Goal: Transaction & Acquisition: Purchase product/service

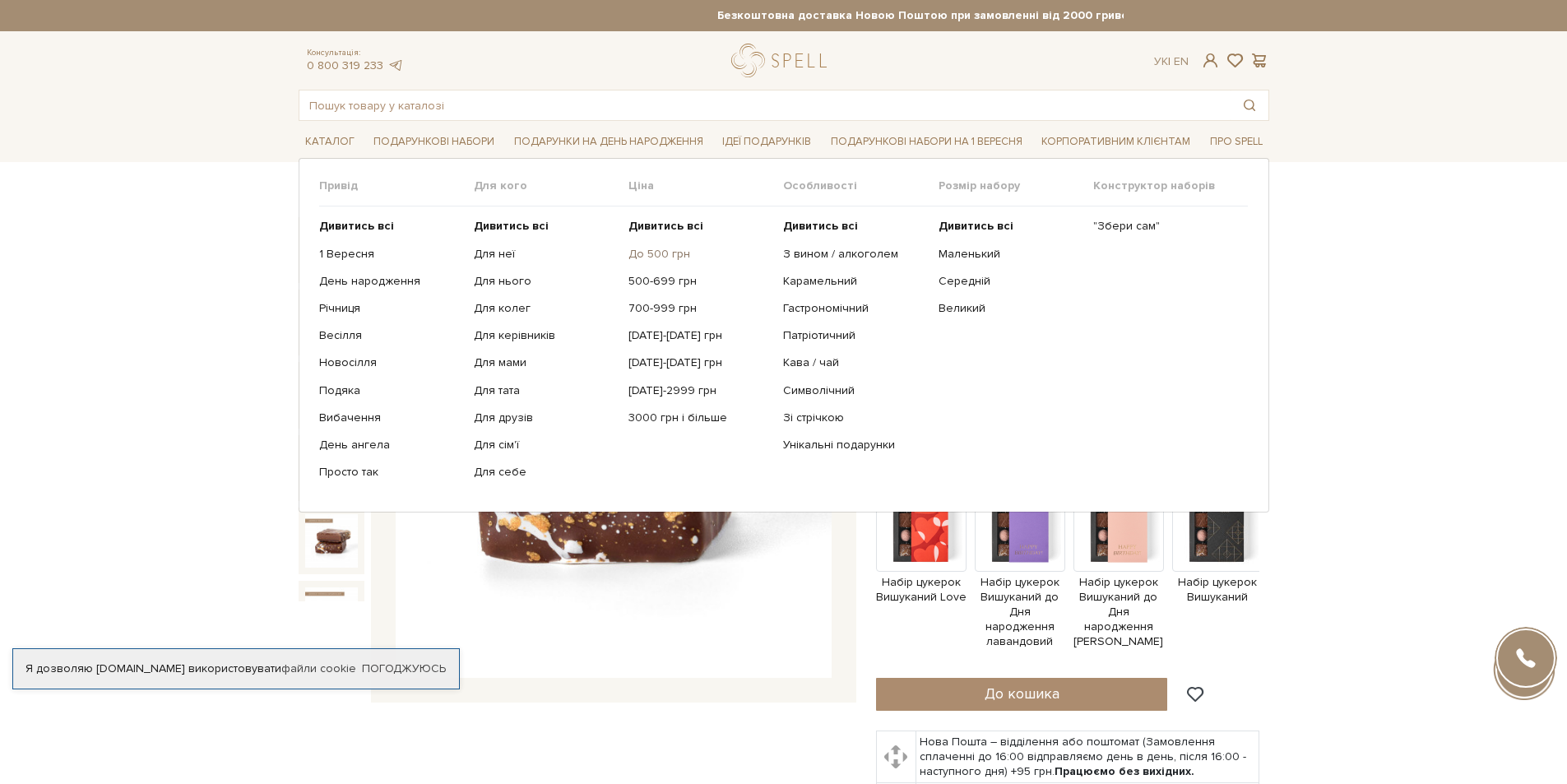
click at [630, 252] on link "До 500 грн" at bounding box center [699, 253] width 142 height 15
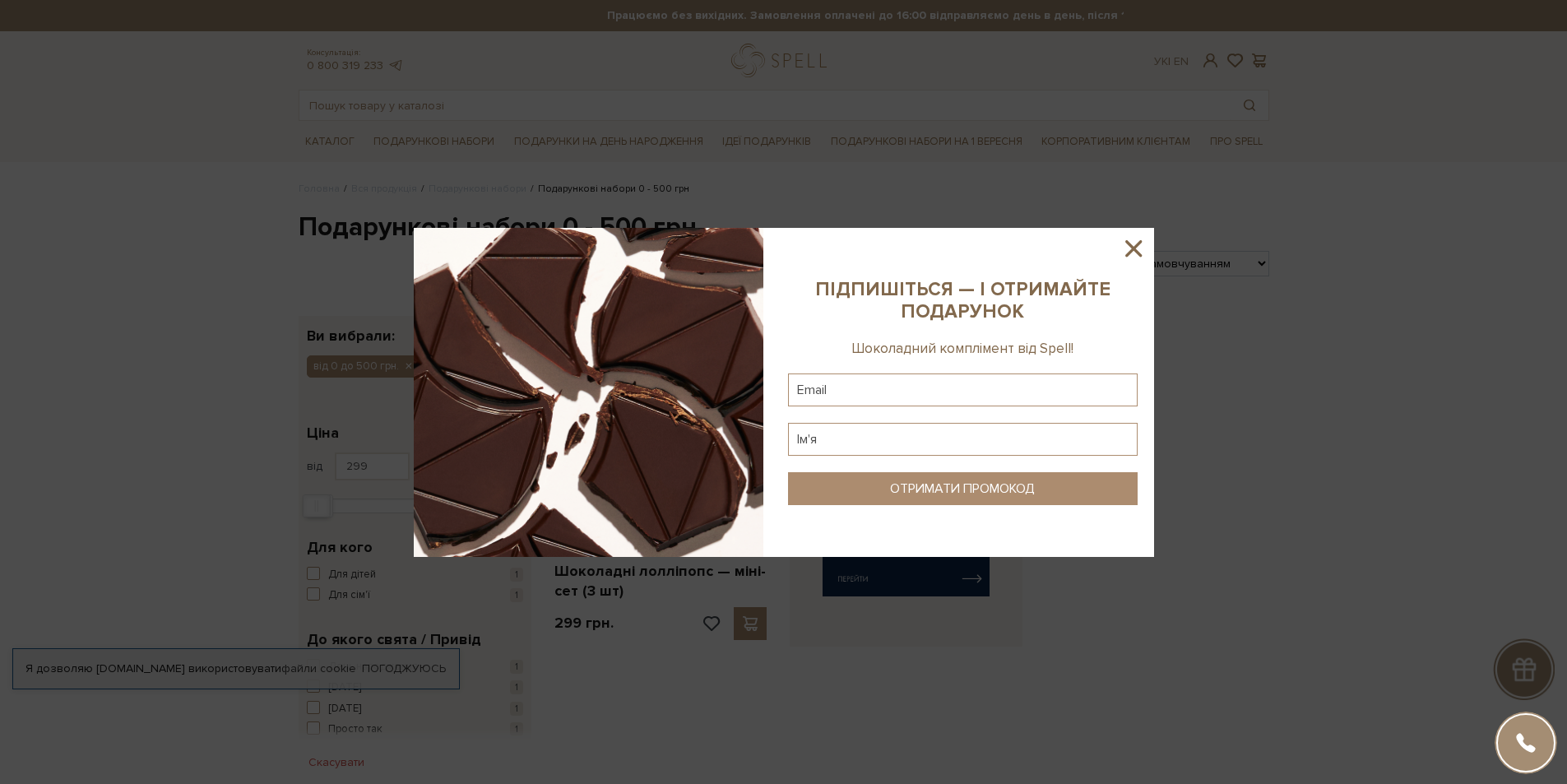
click at [1137, 241] on icon at bounding box center [1134, 248] width 28 height 28
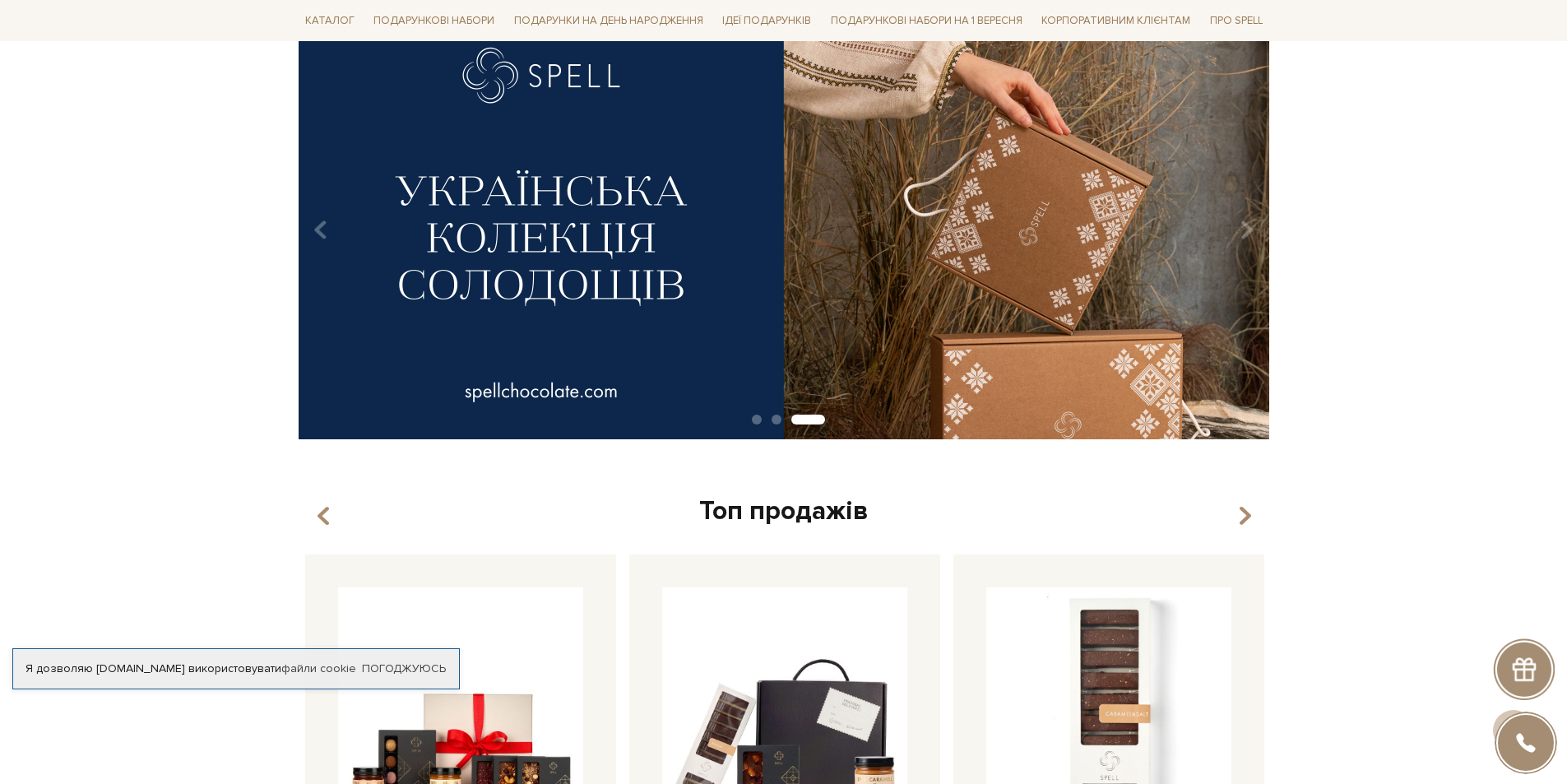
scroll to position [82, 0]
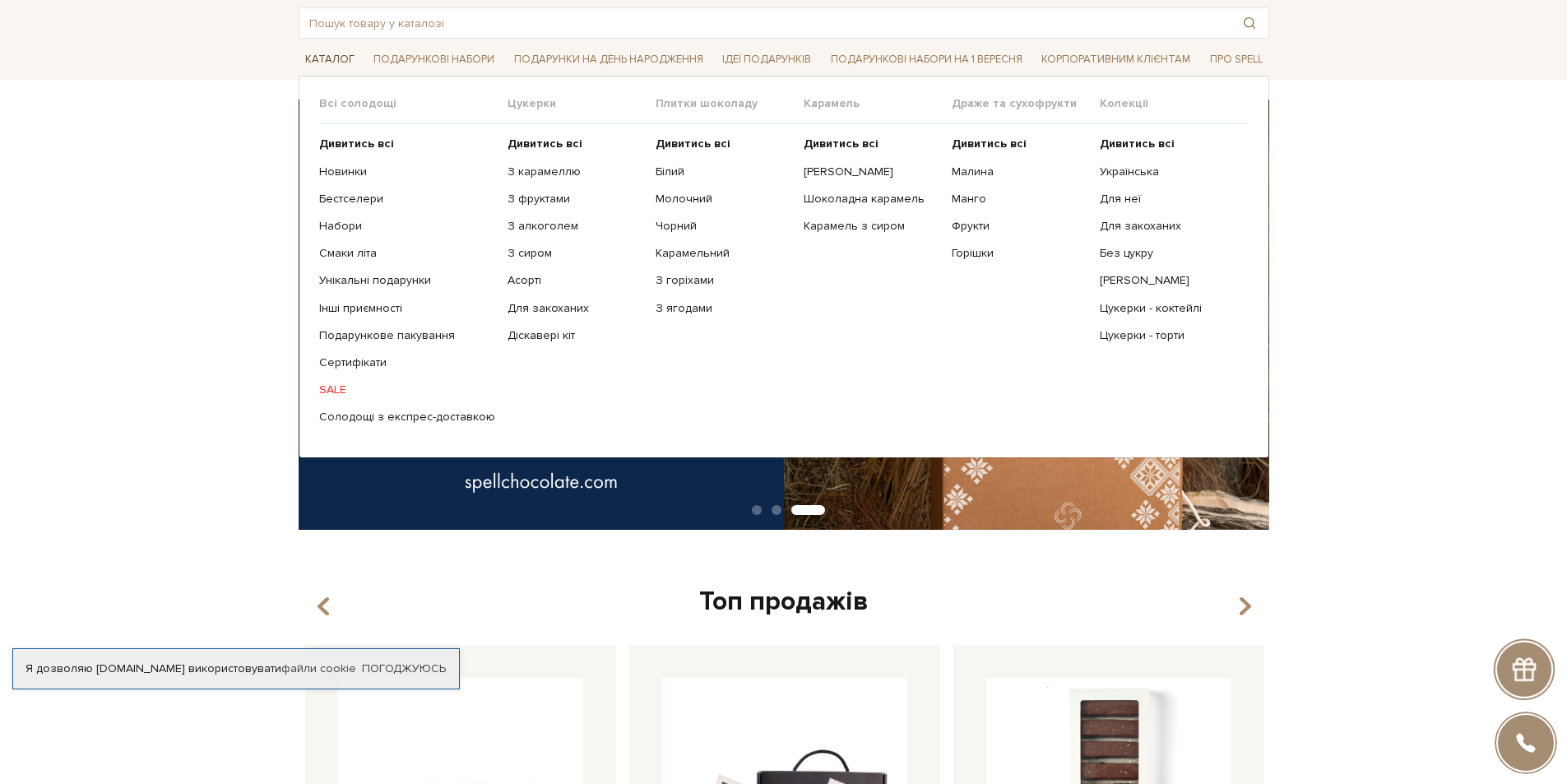
click at [328, 50] on span "Каталог" at bounding box center [329, 59] width 62 height 26
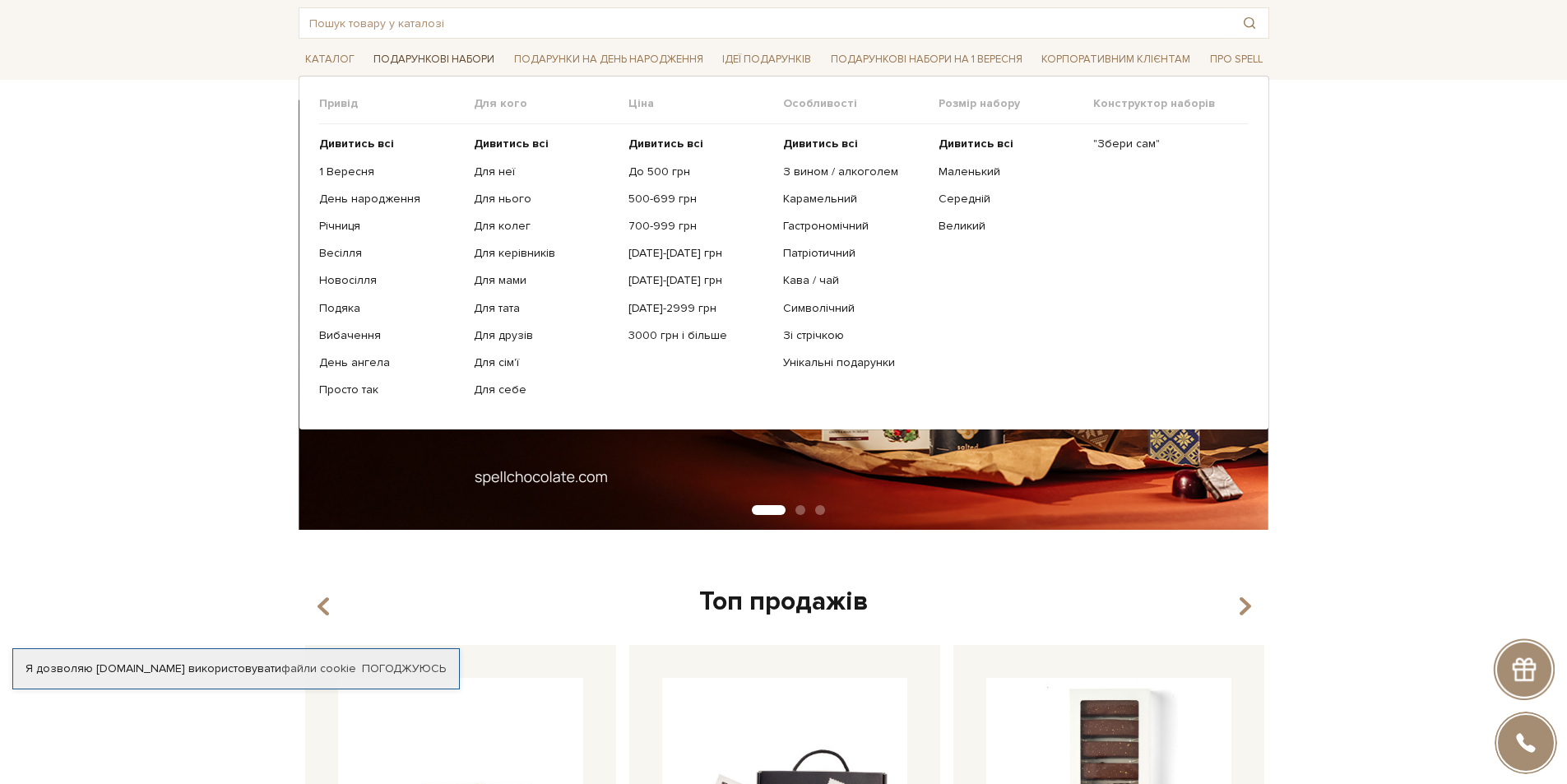
click at [452, 61] on span "Подарункові набори" at bounding box center [434, 59] width 135 height 26
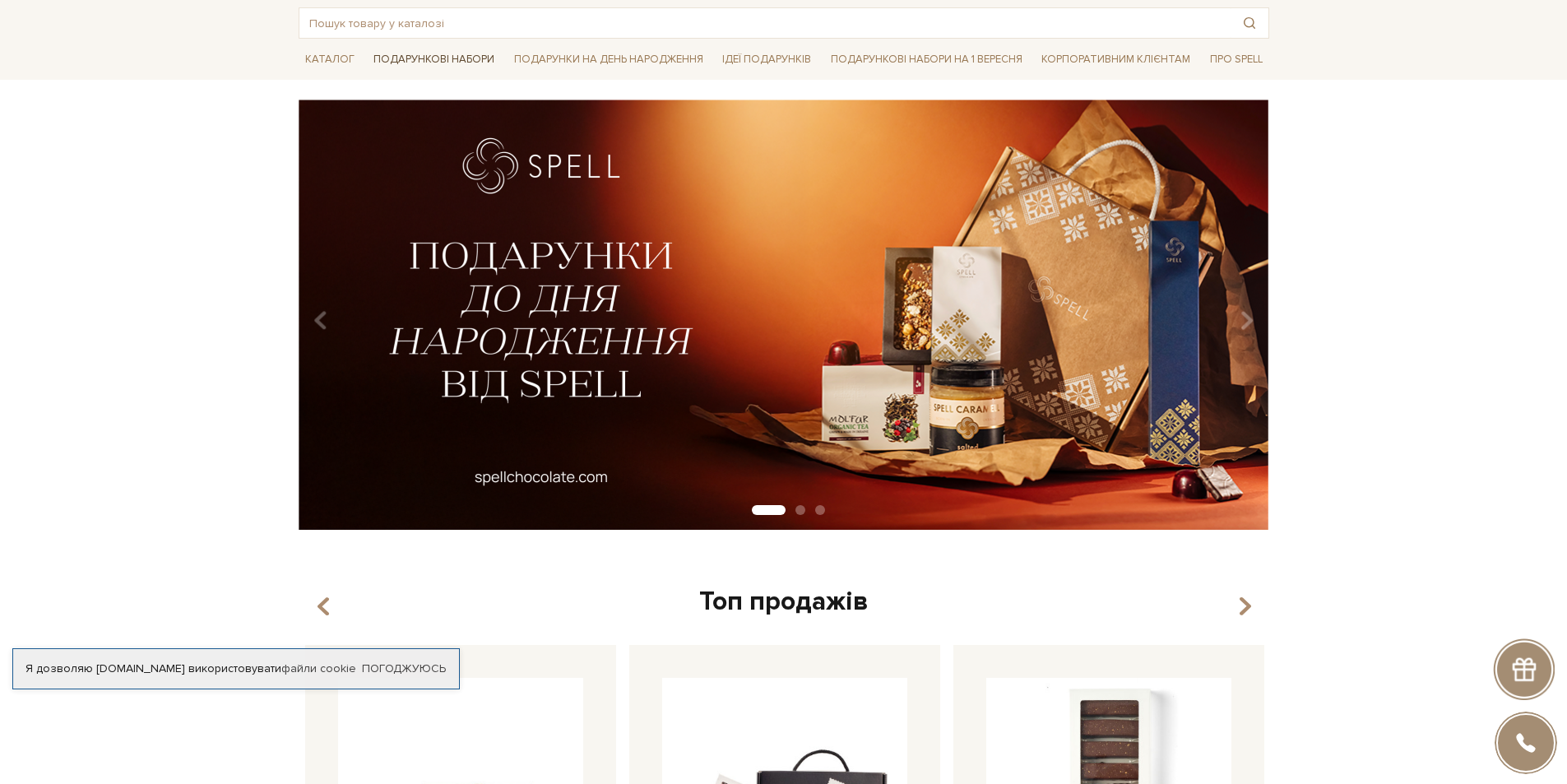
click at [454, 61] on span "Подарункові набори" at bounding box center [434, 59] width 135 height 26
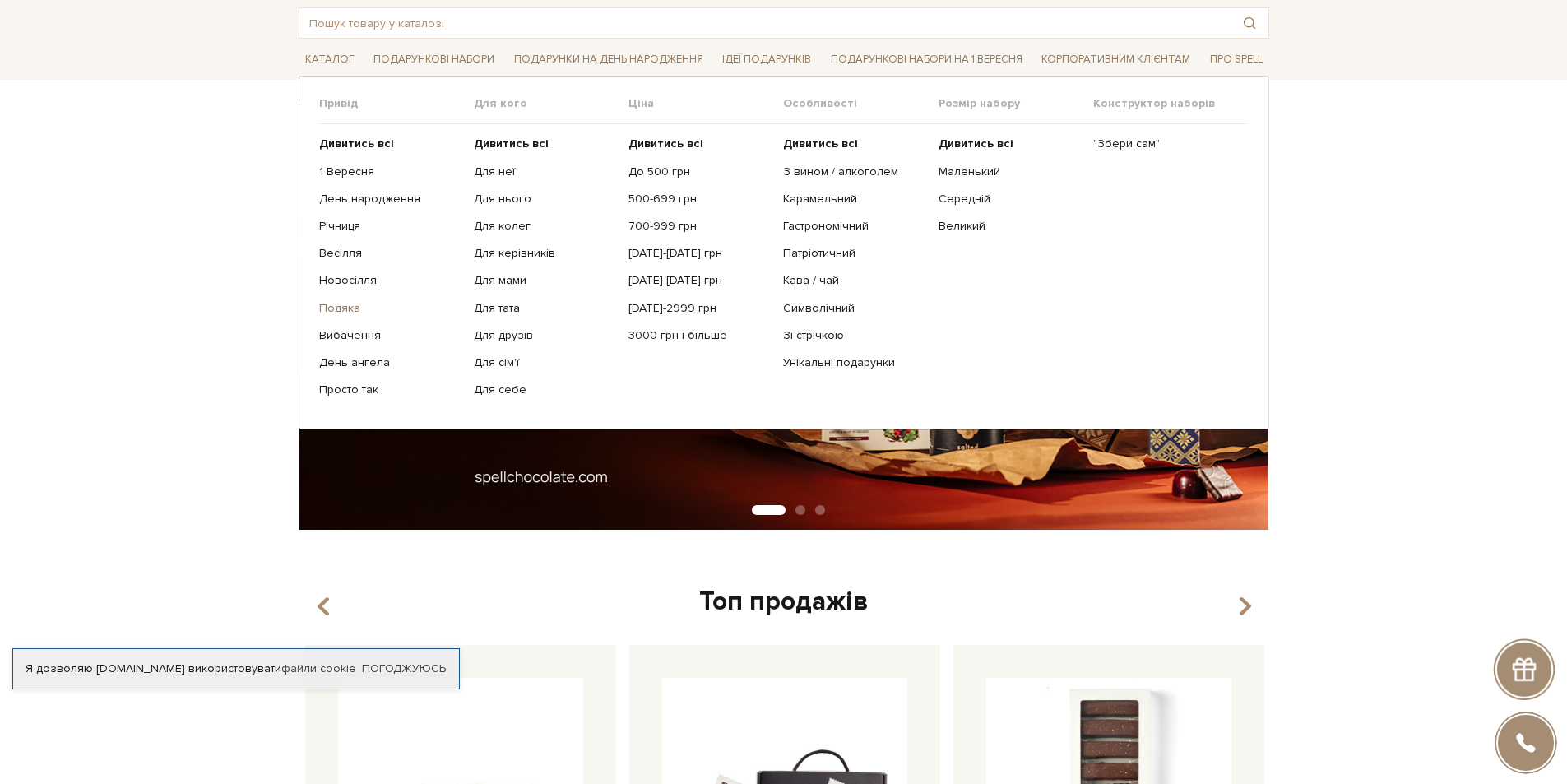
click at [343, 310] on link "Подяка" at bounding box center [391, 307] width 142 height 15
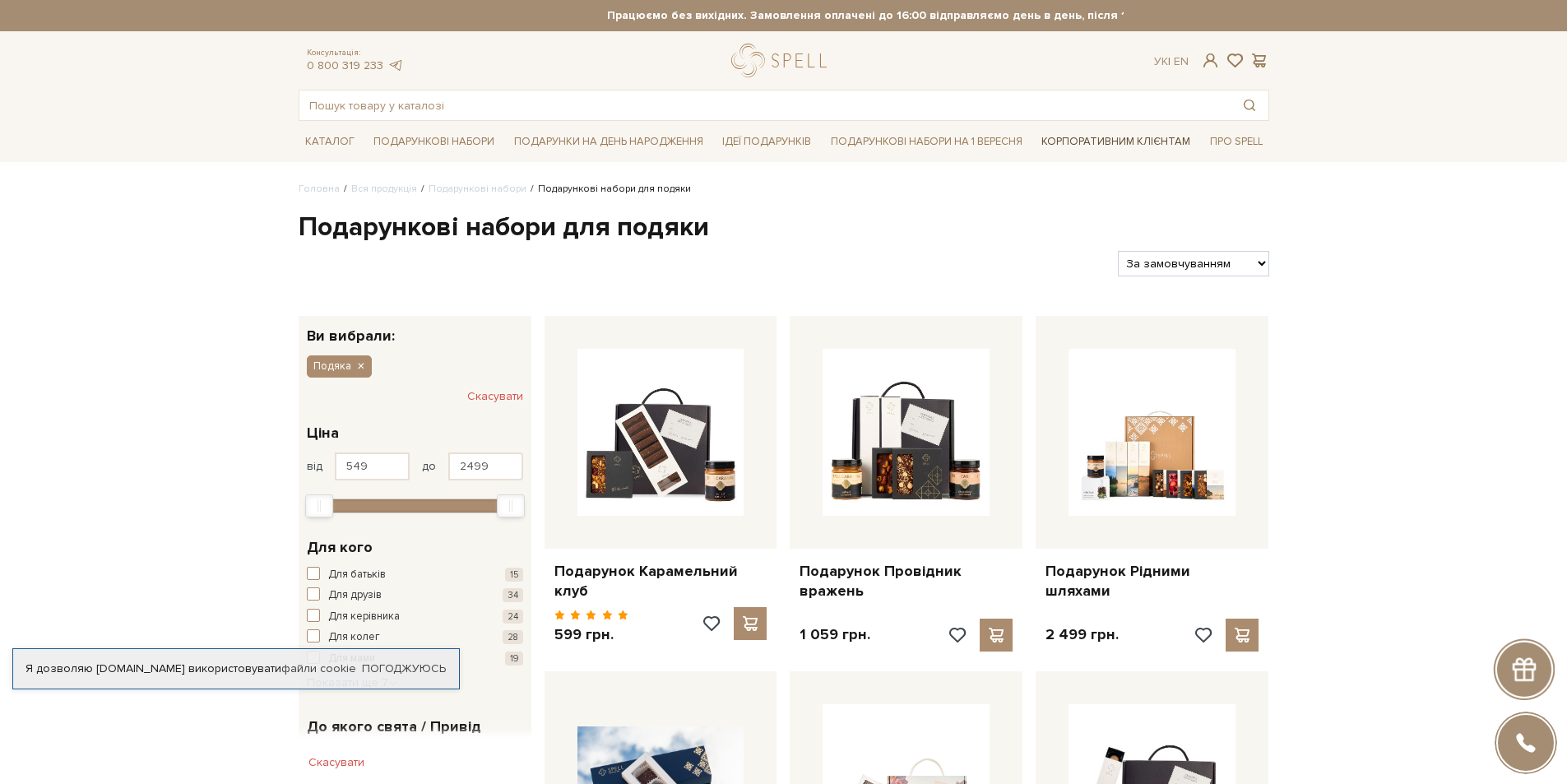
click at [1082, 145] on link "Корпоративним клієнтам" at bounding box center [1116, 141] width 162 height 28
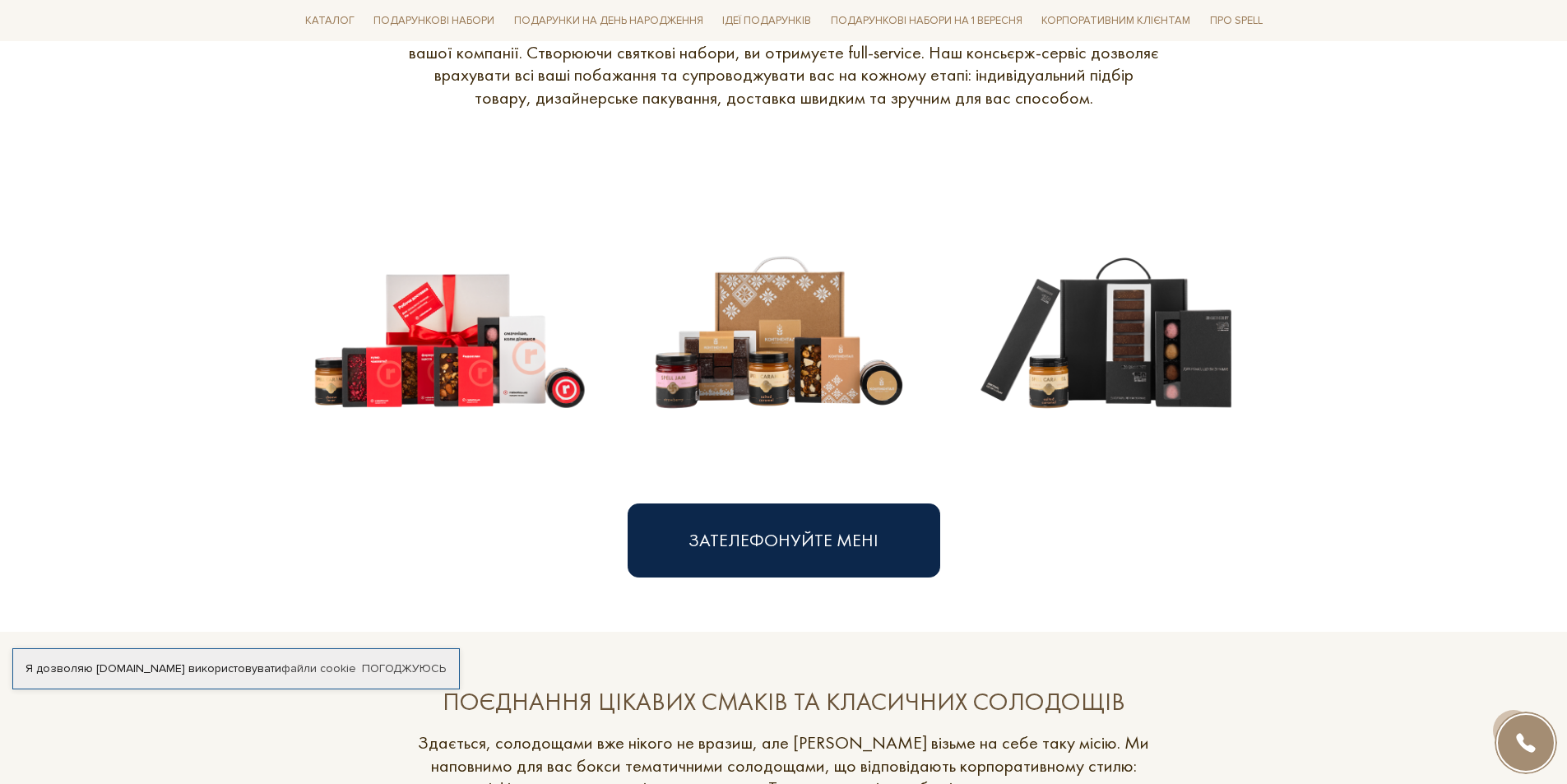
scroll to position [164, 0]
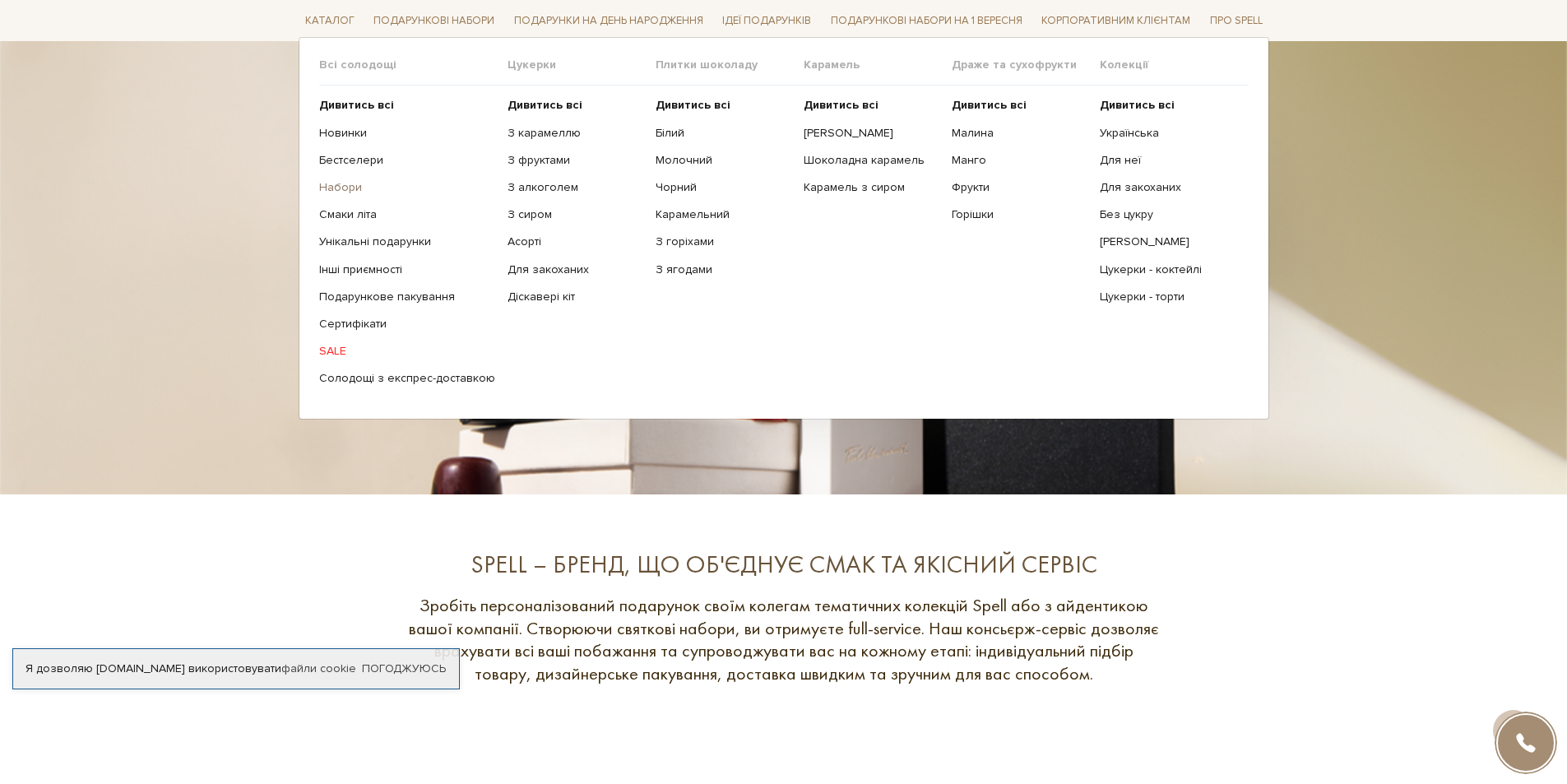
click at [341, 185] on link "Набори" at bounding box center [408, 187] width 176 height 15
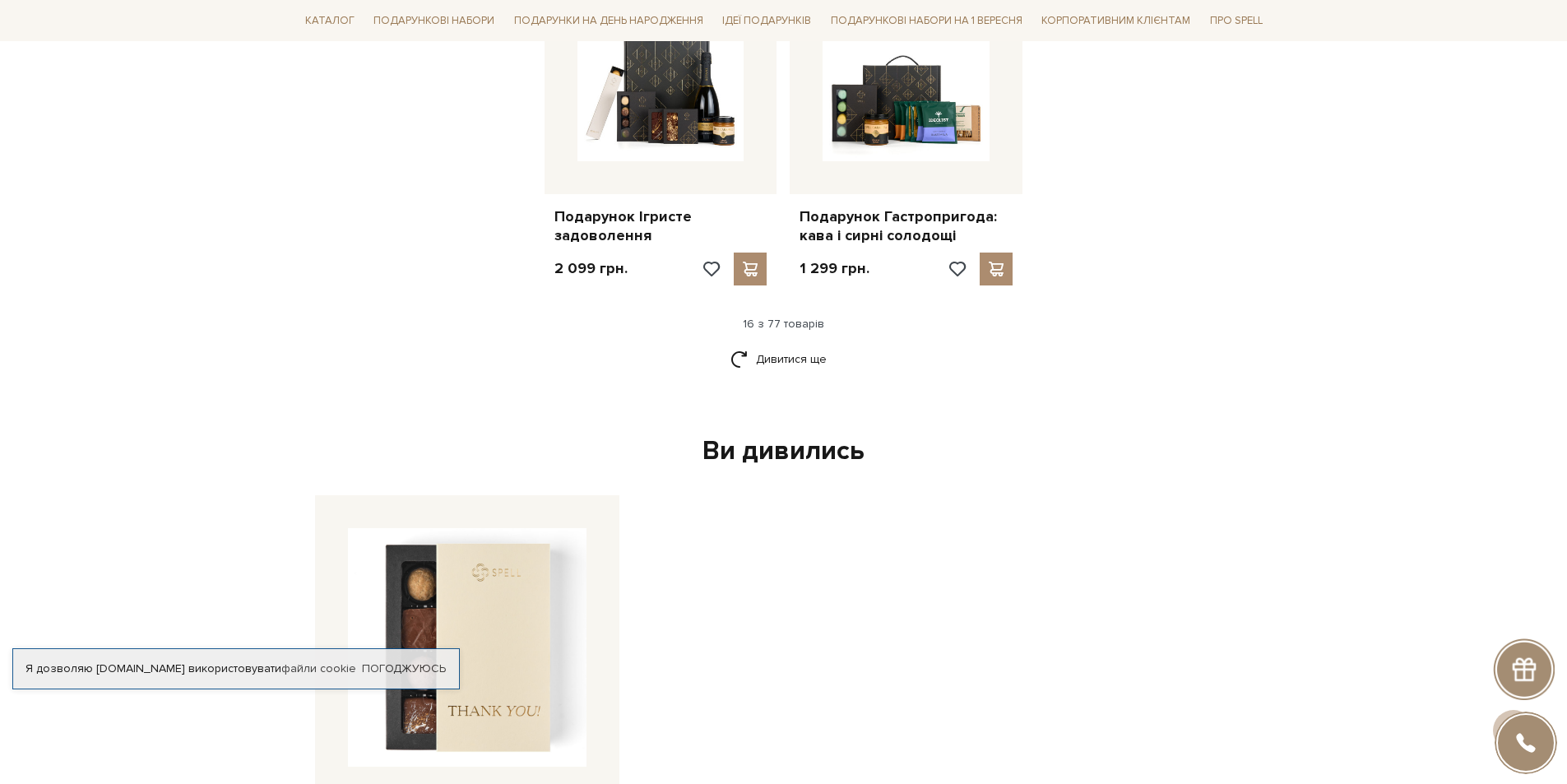
scroll to position [2137, 0]
click at [814, 364] on link "Дивитися ще" at bounding box center [784, 357] width 107 height 29
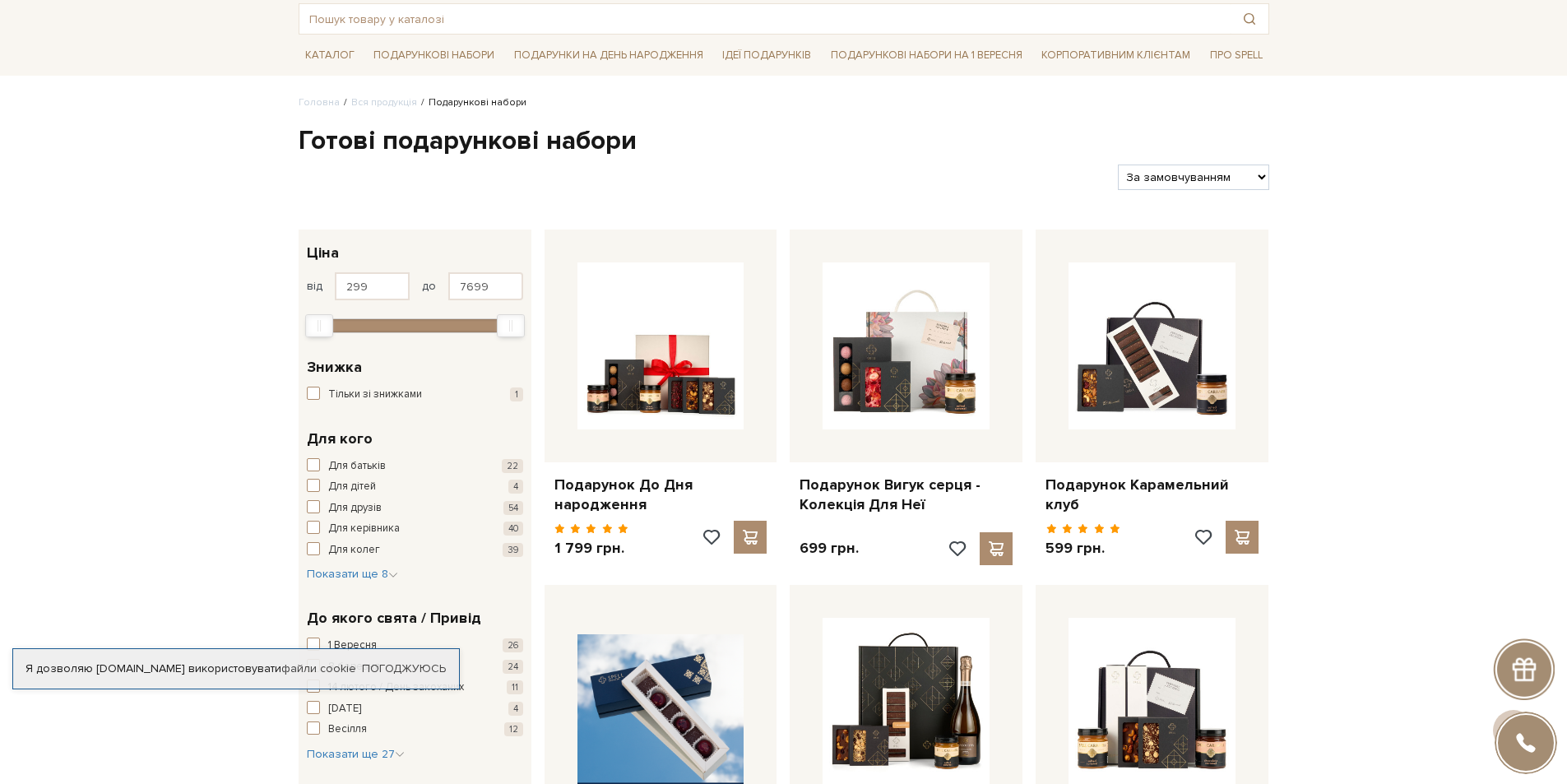
scroll to position [0, 0]
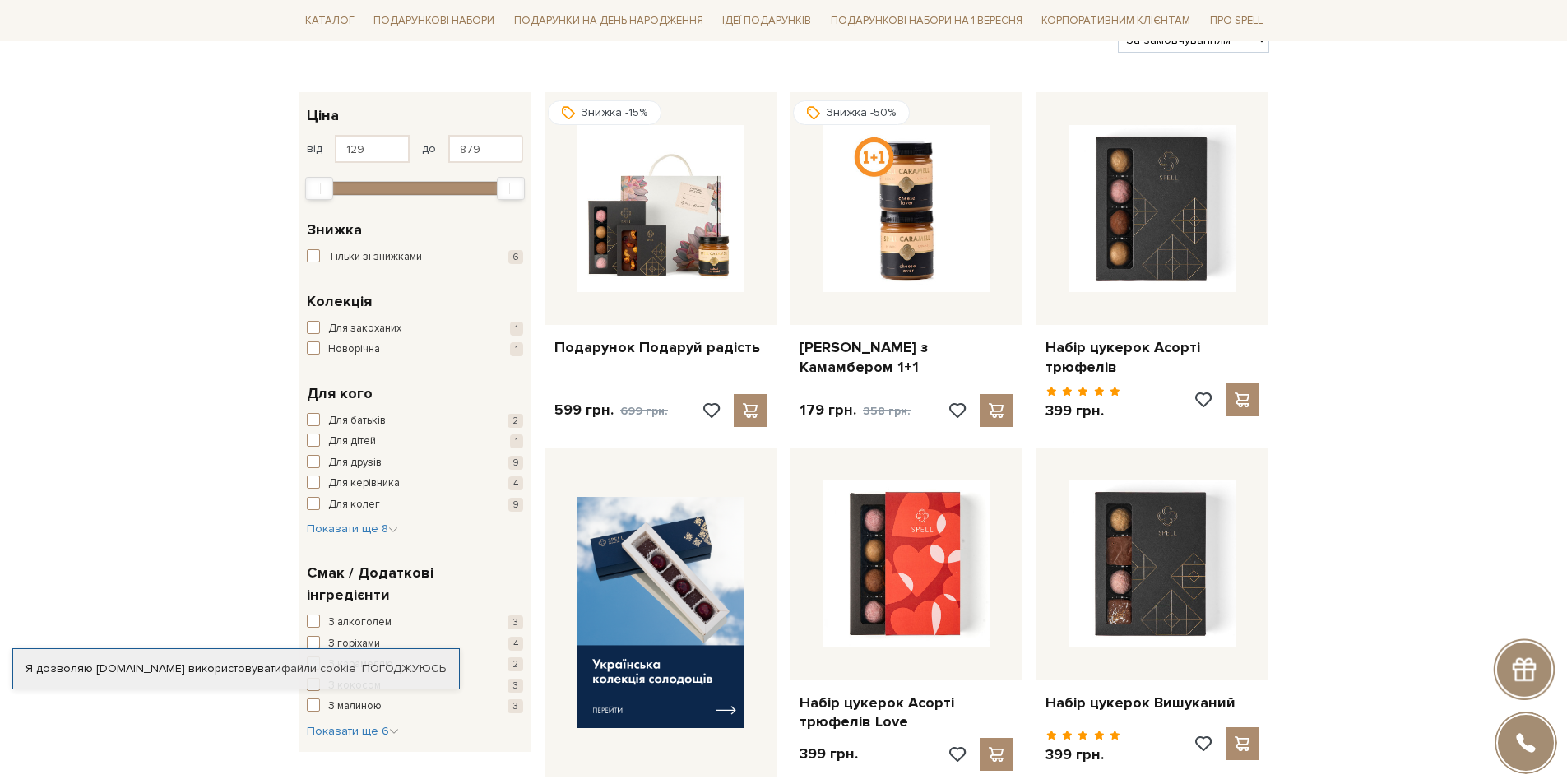
scroll to position [246, 0]
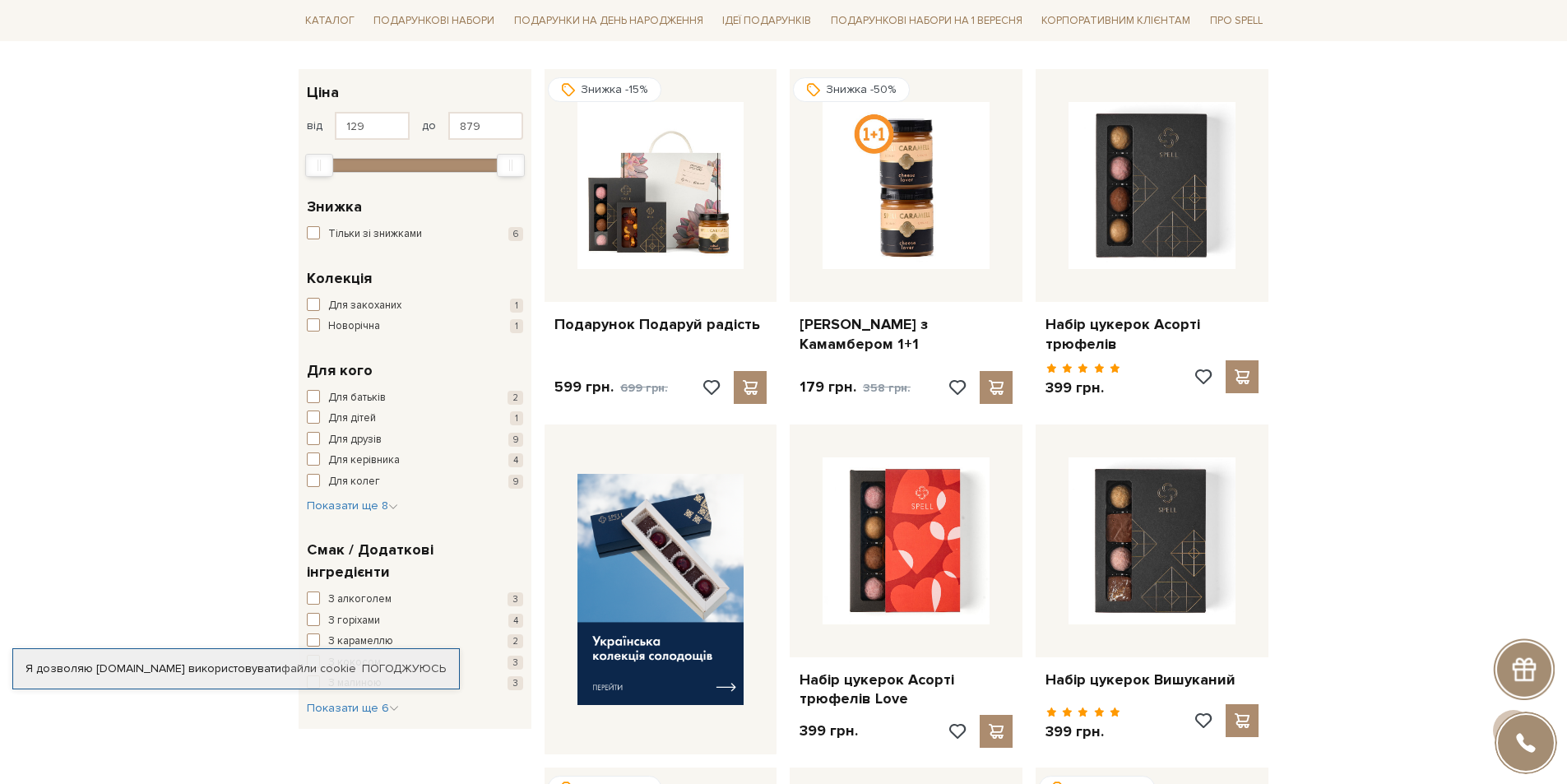
drag, startPoint x: 1083, startPoint y: 324, endPoint x: 1472, endPoint y: 384, distance: 393.6
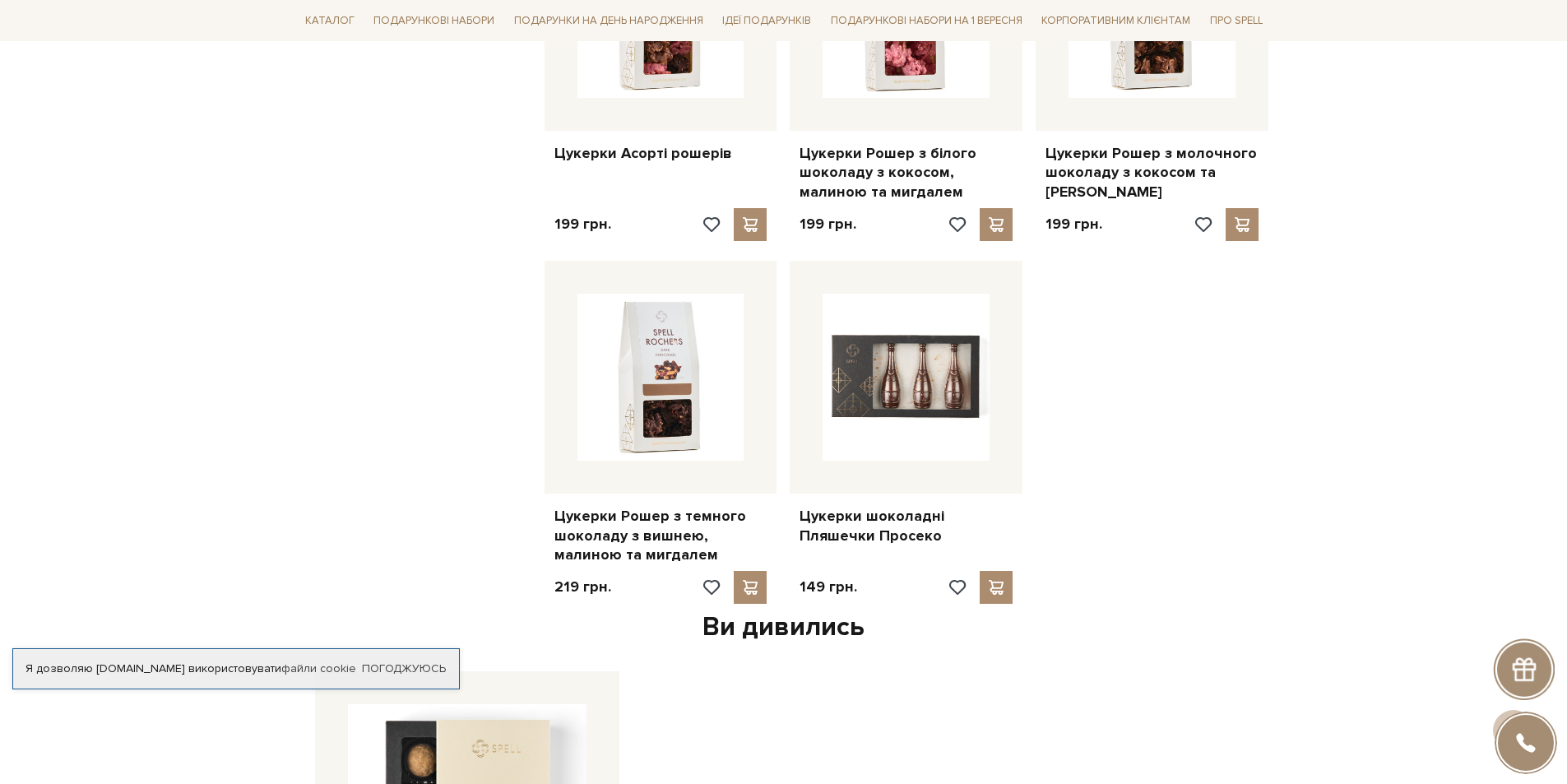
scroll to position [1973, 0]
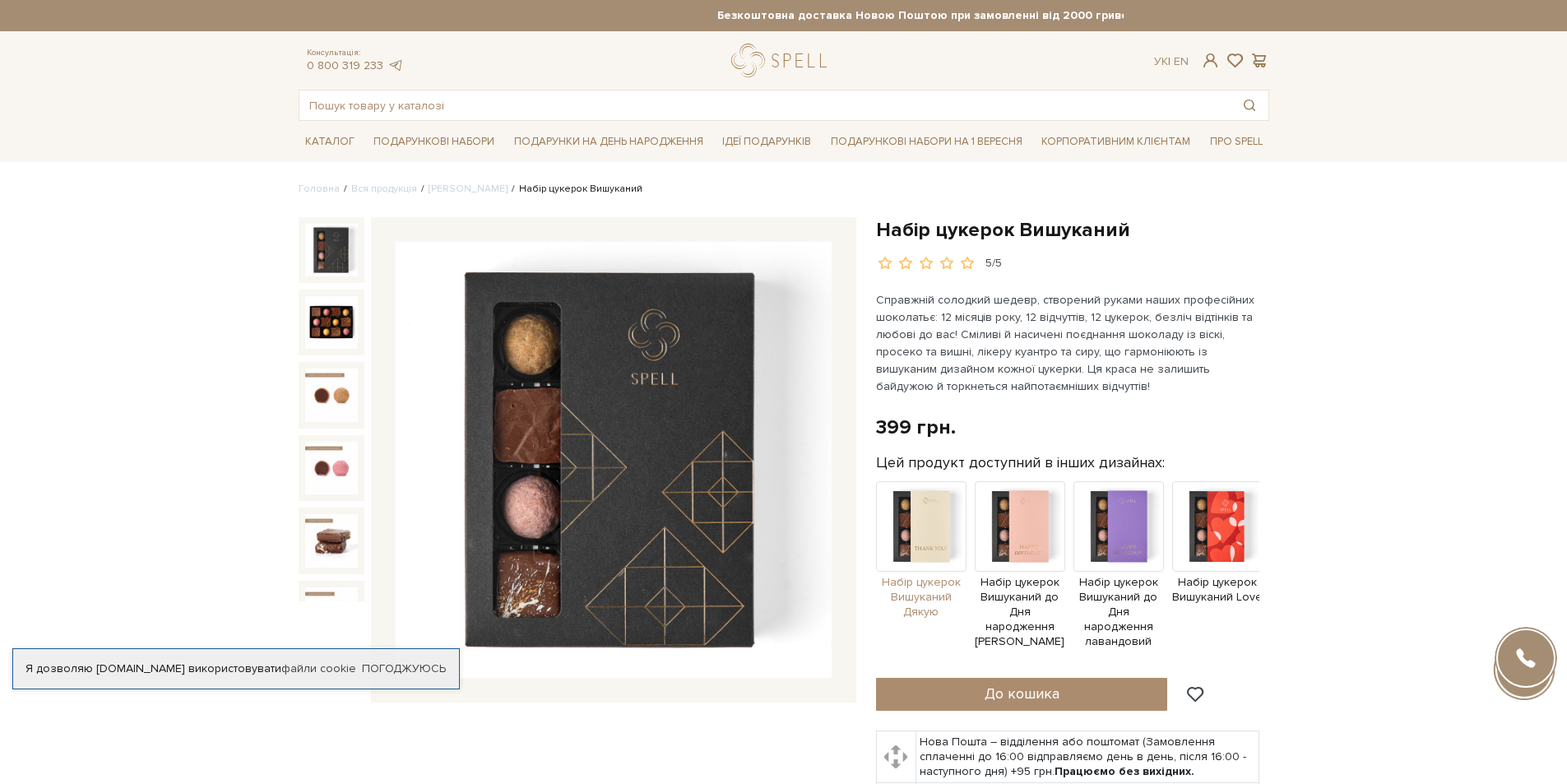
click at [921, 548] on img at bounding box center [921, 525] width 90 height 90
